Goal: Information Seeking & Learning: Learn about a topic

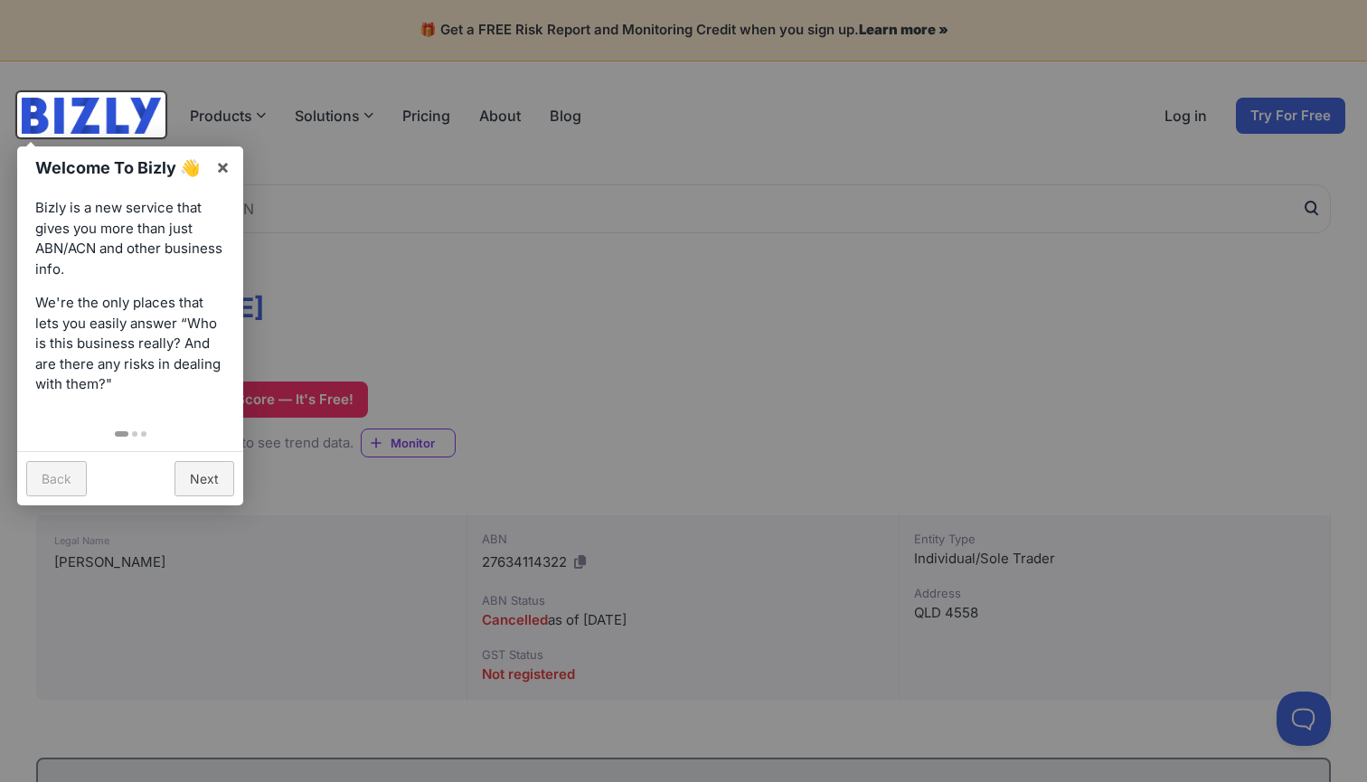
click at [604, 329] on div at bounding box center [683, 391] width 1367 height 782
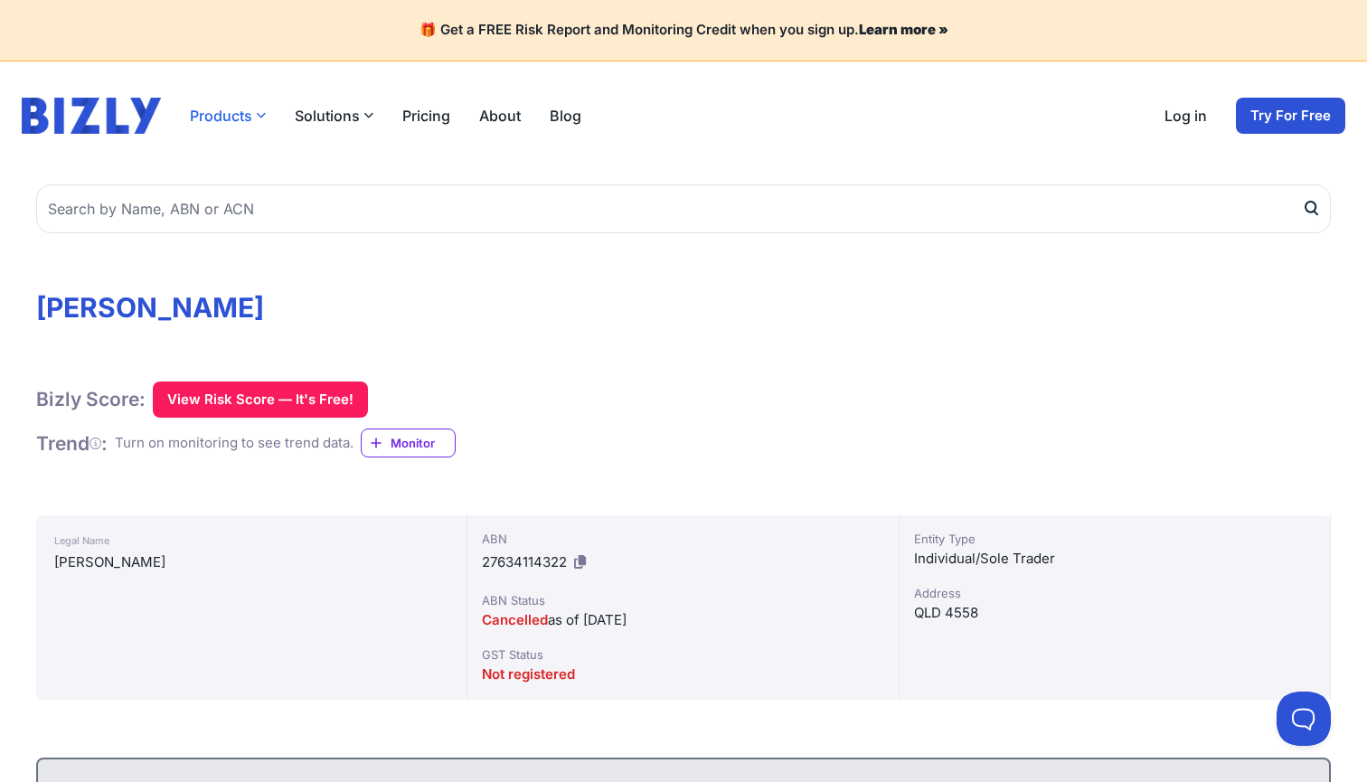
click at [250, 116] on button "Products" at bounding box center [228, 116] width 76 height 22
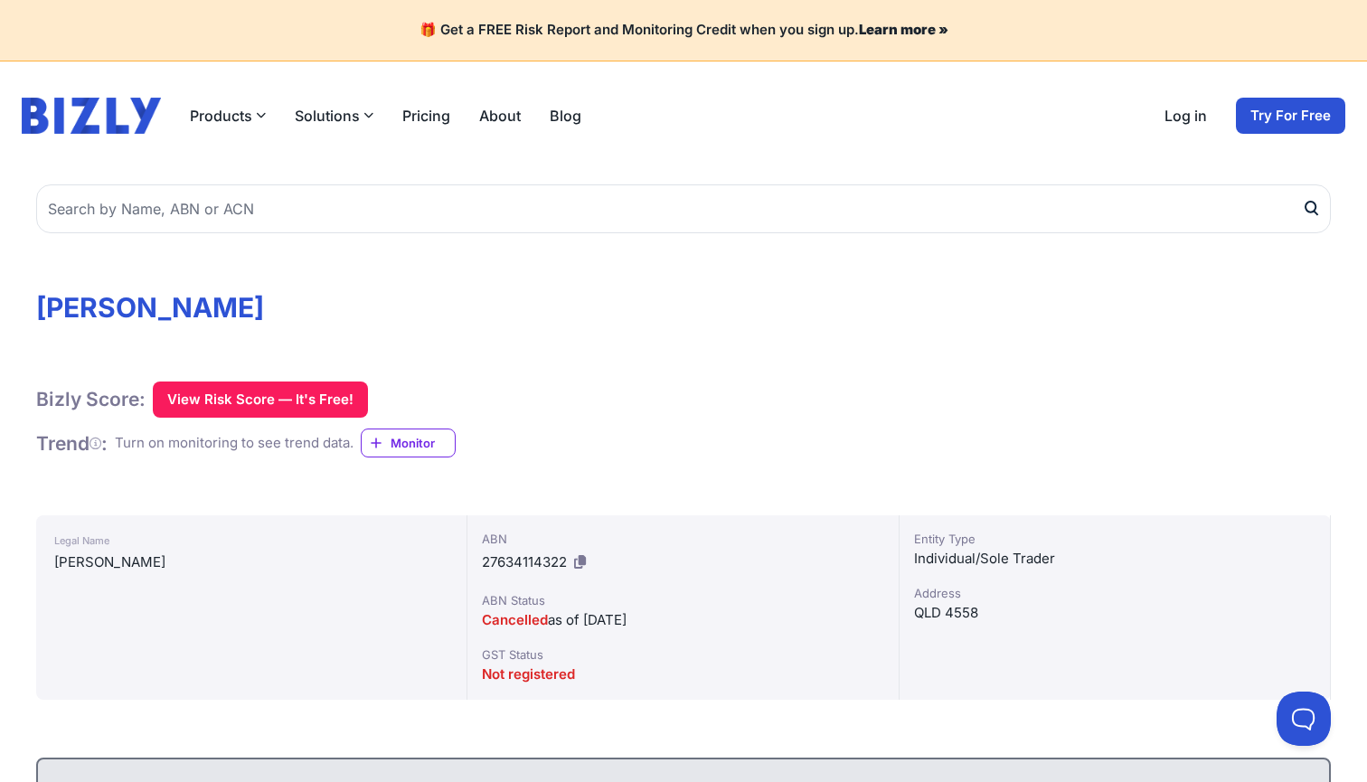
click at [335, 118] on button "Solutions" at bounding box center [334, 116] width 79 height 22
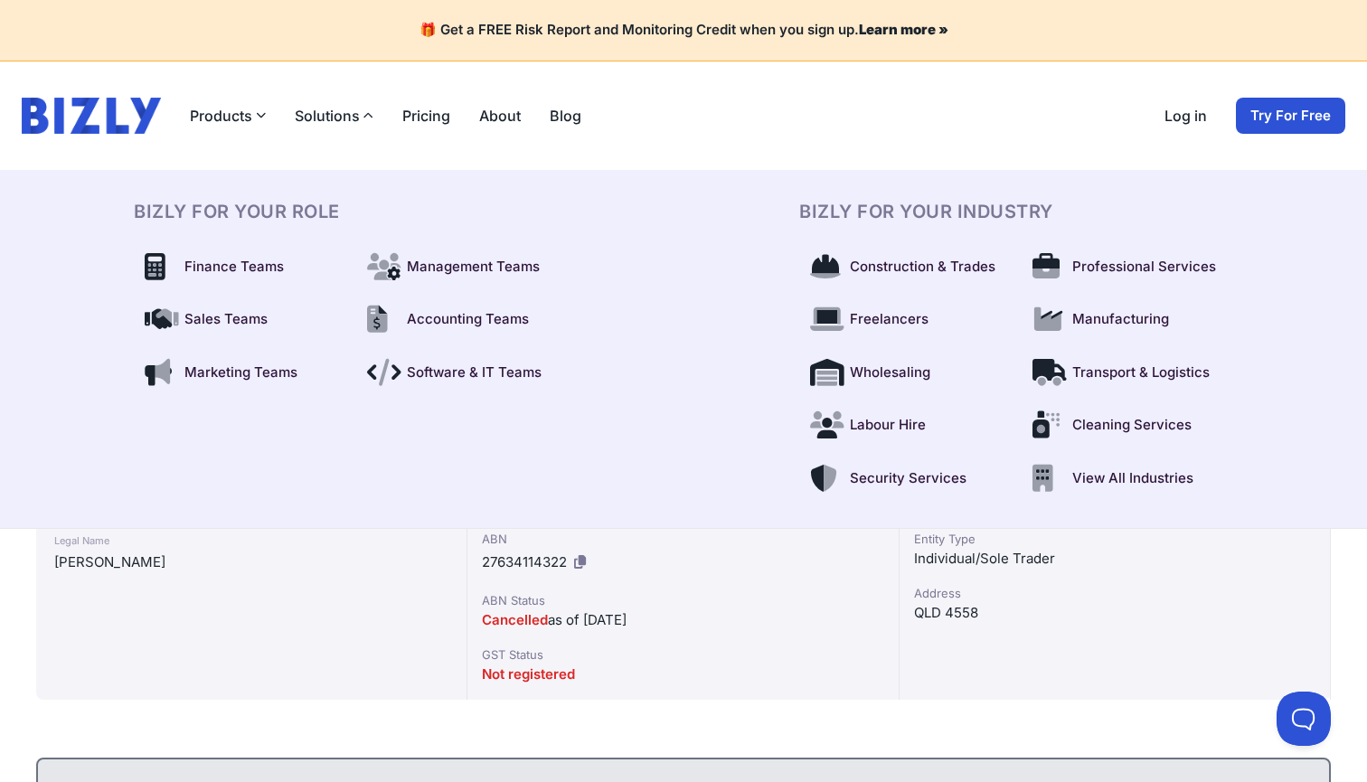
click at [418, 107] on link "Pricing" at bounding box center [426, 116] width 48 height 22
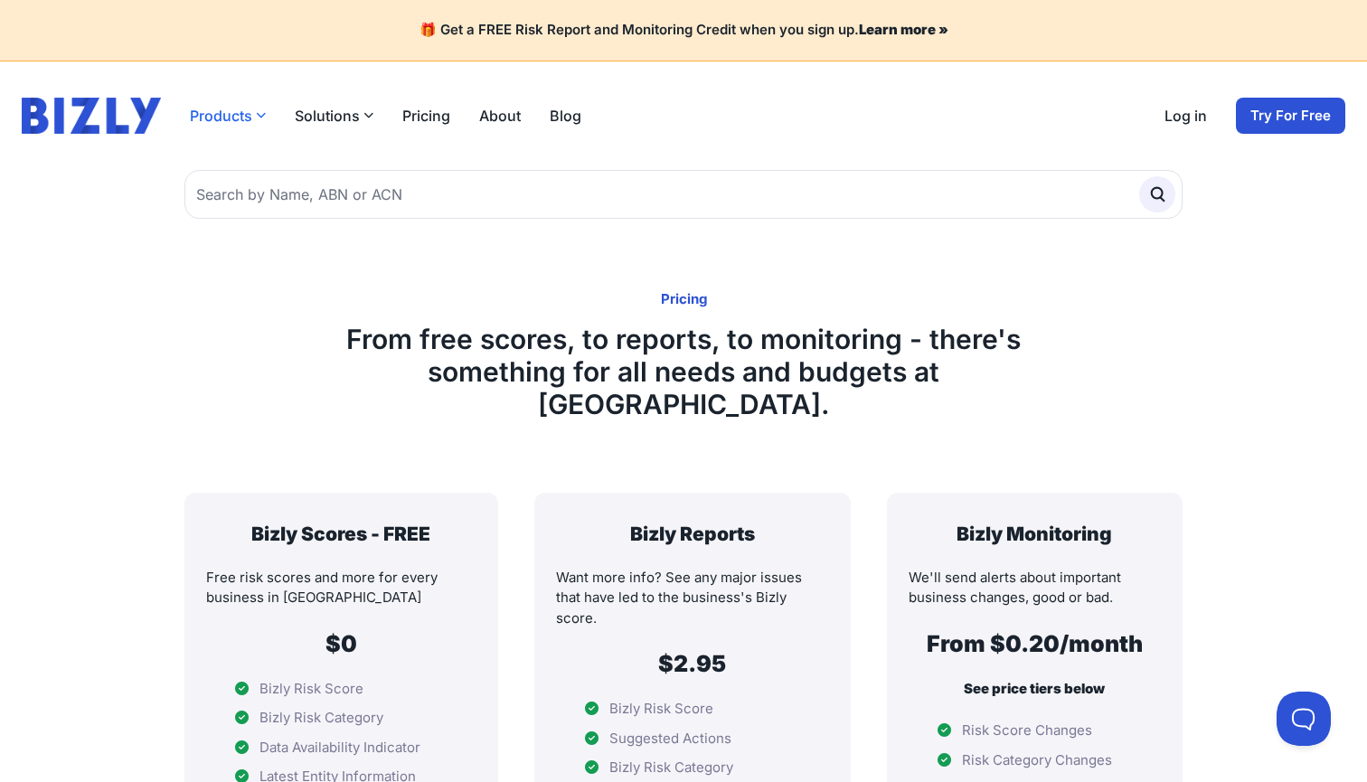
click at [238, 111] on button "Products" at bounding box center [228, 116] width 76 height 22
